Goal: Use online tool/utility: Use online tool/utility

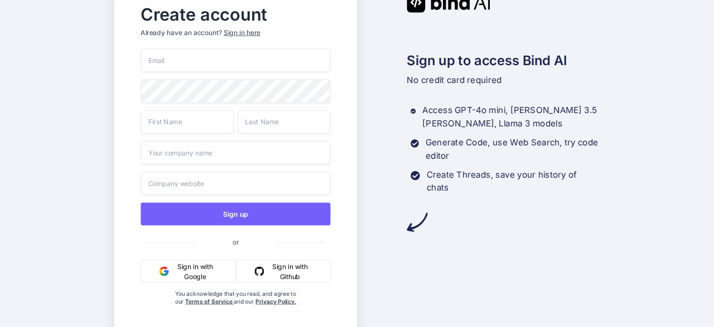
click at [184, 268] on button "Sign in with Google" at bounding box center [188, 271] width 95 height 23
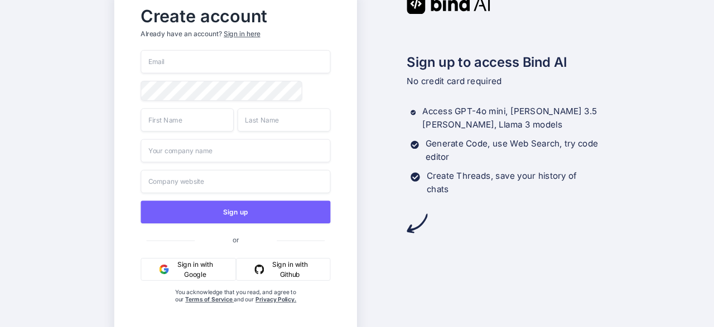
click at [184, 268] on button "Sign in with Google" at bounding box center [188, 269] width 95 height 23
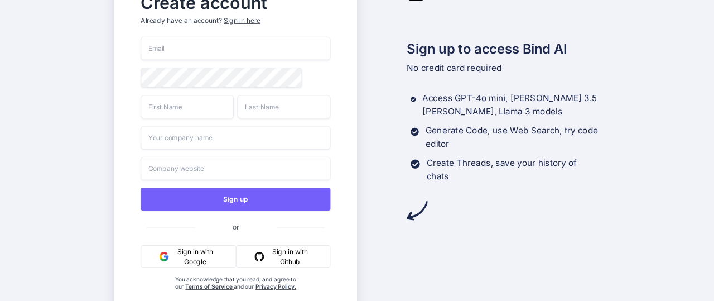
click at [184, 242] on div "Sign up or Sign in with Google Sign in with Github You acknowledge that you rea…" at bounding box center [236, 175] width 190 height 276
click at [189, 259] on button "Sign in with Google" at bounding box center [188, 256] width 95 height 23
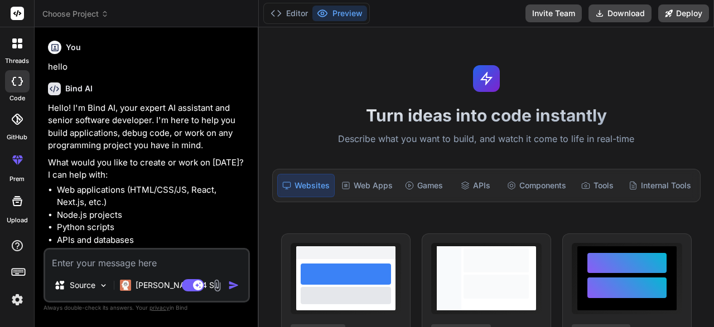
scroll to position [55, 0]
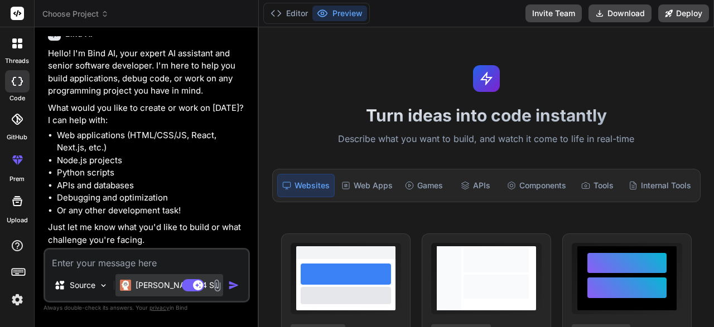
click at [175, 287] on p "Claude 4 S.." at bounding box center [177, 285] width 83 height 11
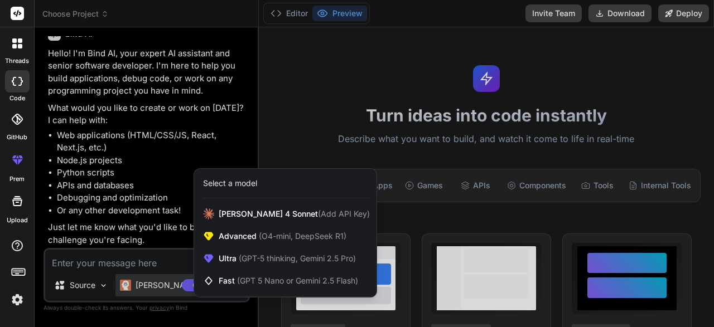
click at [334, 88] on div at bounding box center [357, 163] width 714 height 327
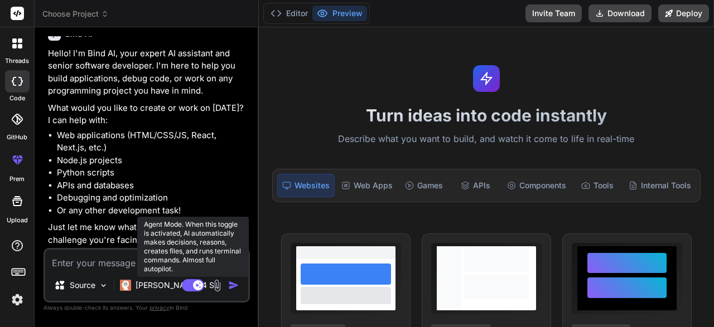
click at [189, 287] on rect at bounding box center [193, 285] width 22 height 12
click at [189, 287] on rect at bounding box center [188, 286] width 10 height 10
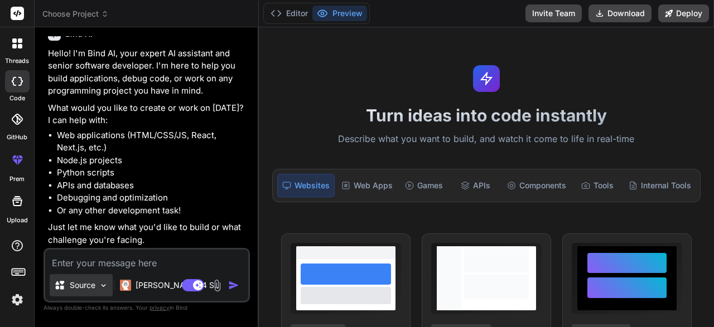
click at [106, 286] on img at bounding box center [103, 285] width 9 height 9
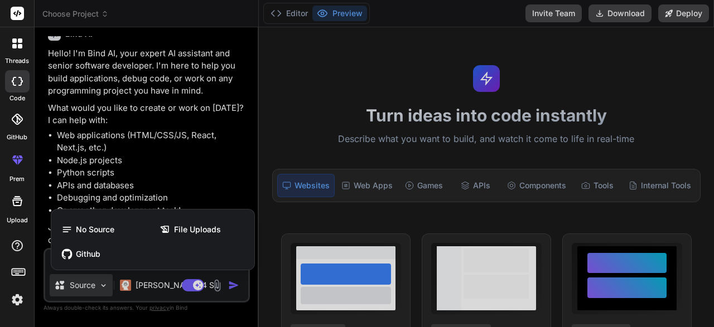
click at [152, 143] on div at bounding box center [357, 163] width 714 height 327
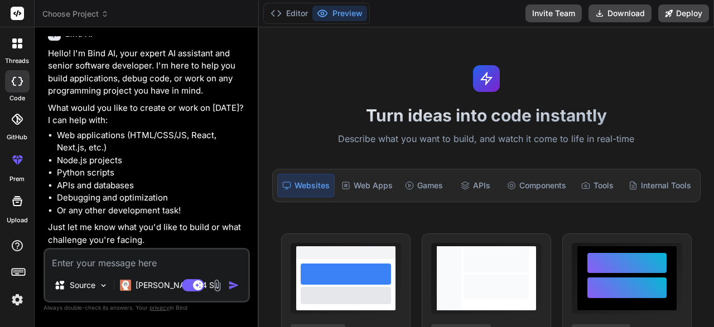
scroll to position [0, 0]
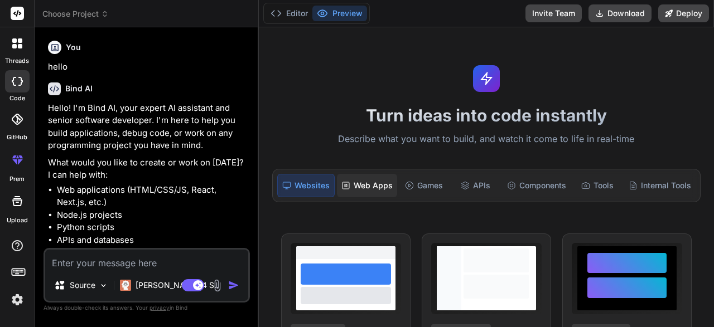
click at [364, 187] on div "Web Apps" at bounding box center [367, 185] width 60 height 23
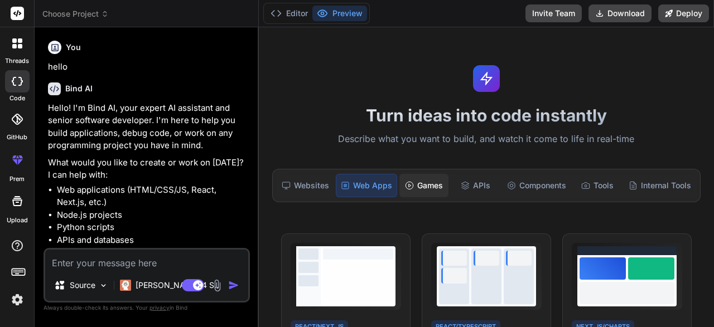
click at [427, 189] on div "Games" at bounding box center [423, 185] width 49 height 23
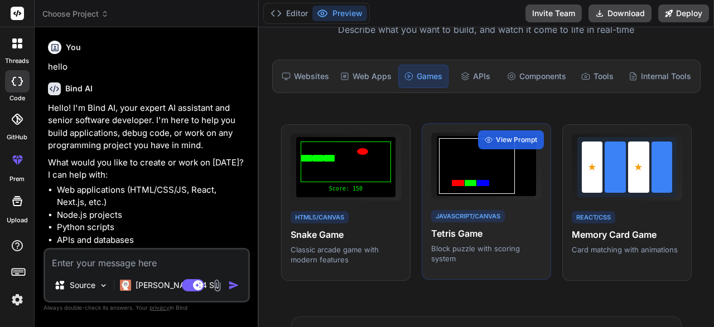
scroll to position [113, 0]
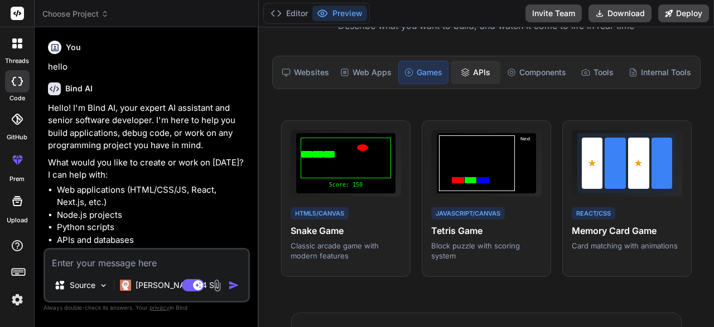
click at [474, 80] on div "APIs" at bounding box center [475, 72] width 49 height 23
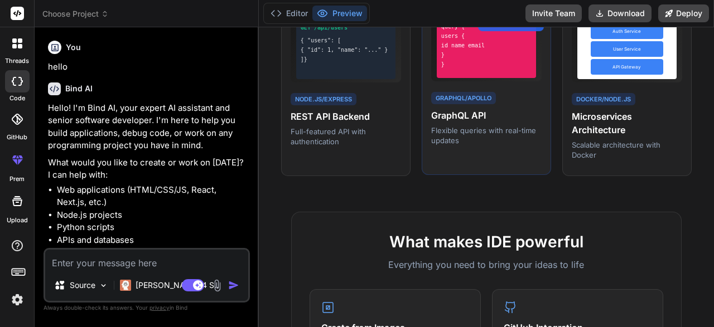
scroll to position [0, 0]
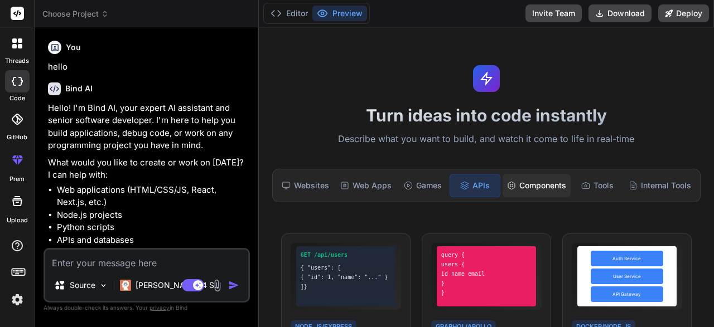
click at [546, 184] on div "Components" at bounding box center [537, 185] width 68 height 23
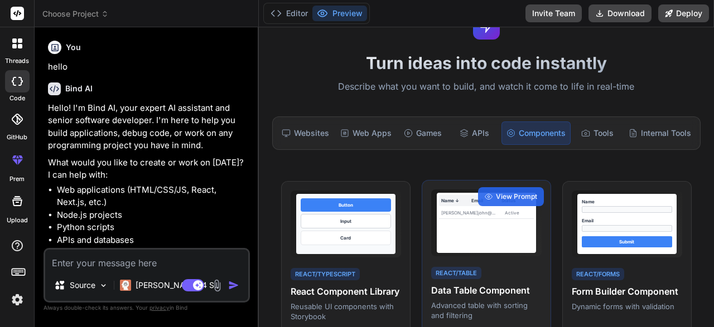
scroll to position [50, 0]
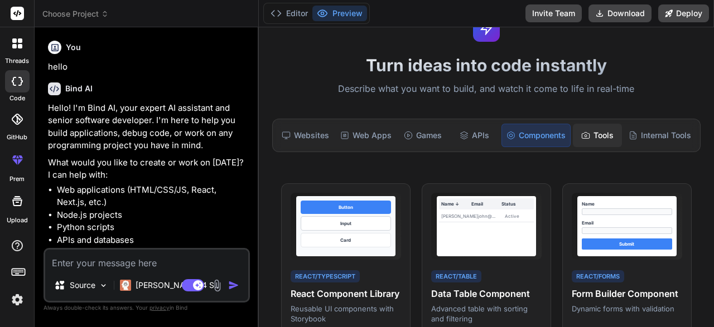
click at [589, 139] on div "Tools" at bounding box center [597, 135] width 49 height 23
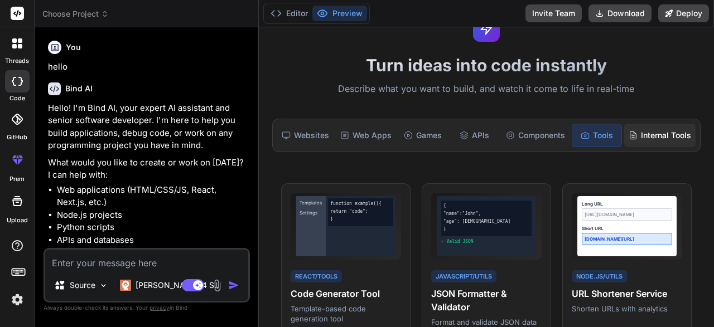
click at [656, 133] on div "Internal Tools" at bounding box center [659, 135] width 71 height 23
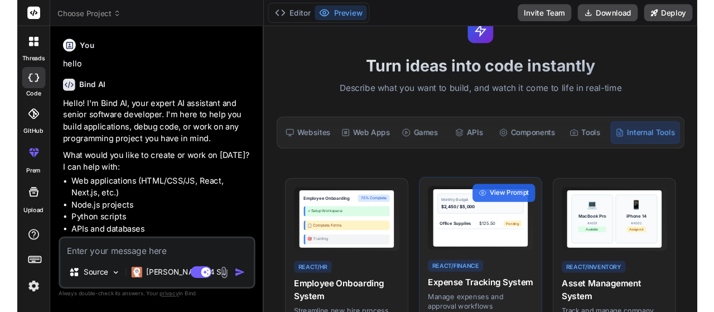
scroll to position [38, 0]
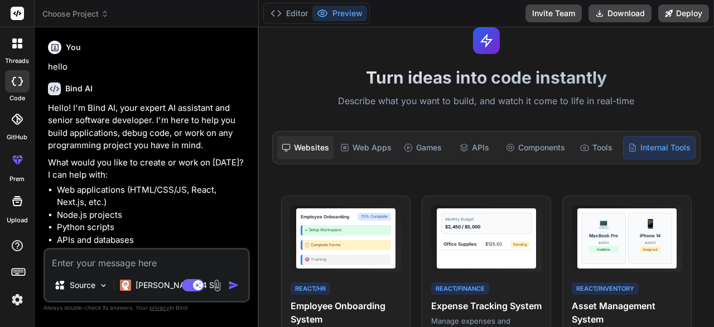
click at [314, 147] on div "Websites" at bounding box center [305, 147] width 56 height 23
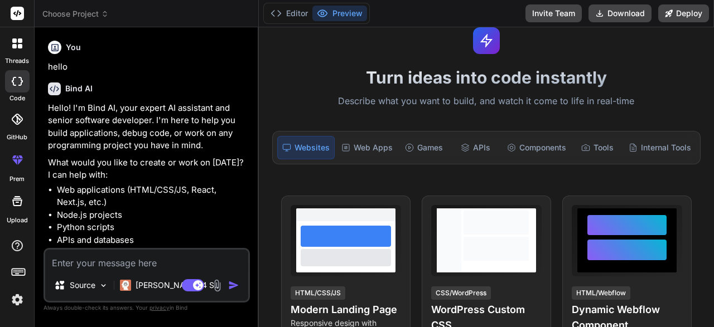
click at [23, 121] on div at bounding box center [17, 119] width 25 height 25
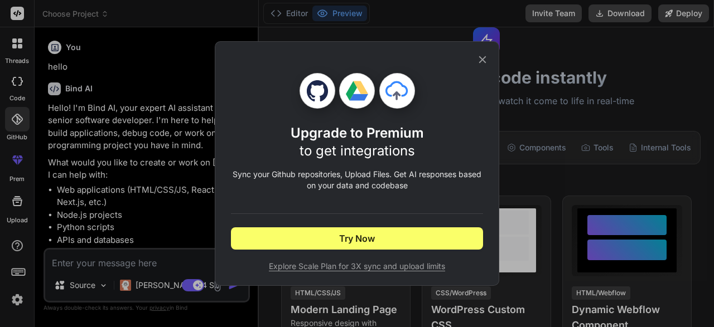
click at [23, 121] on div "Upgrade to Premium to get integrations Sync your Github repositories, Upload Fi…" at bounding box center [357, 163] width 714 height 327
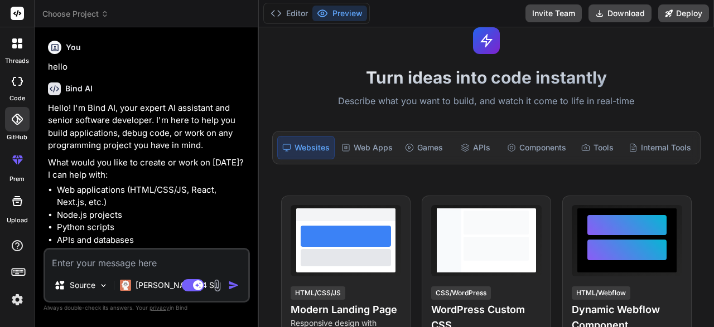
click at [6, 88] on div at bounding box center [17, 81] width 25 height 22
click at [16, 52] on div at bounding box center [17, 43] width 23 height 23
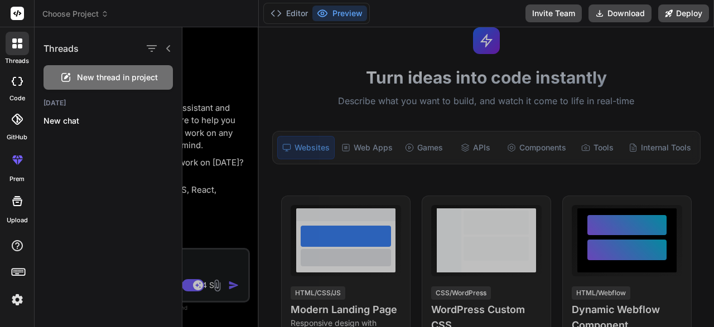
click at [13, 20] on div at bounding box center [17, 13] width 34 height 27
click at [15, 17] on rect at bounding box center [17, 13] width 13 height 13
click at [16, 90] on div at bounding box center [17, 81] width 25 height 22
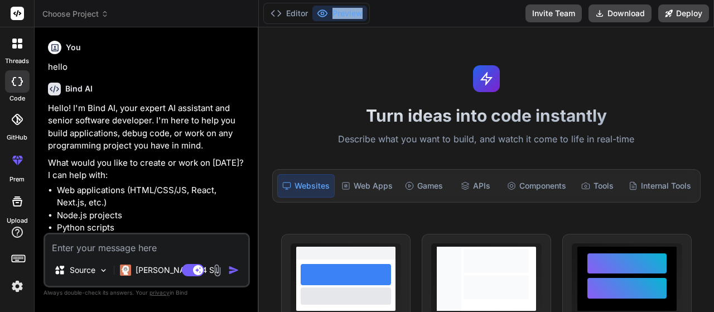
drag, startPoint x: 269, startPoint y: 1, endPoint x: 355, endPoint y: -36, distance: 93.7
click at [355, 27] on div "Turn ideas into code instantly Describe what you want to build, and watch it co…" at bounding box center [486, 169] width 455 height 284
type textarea "x"
